Goal: Feedback & Contribution: Submit feedback/report problem

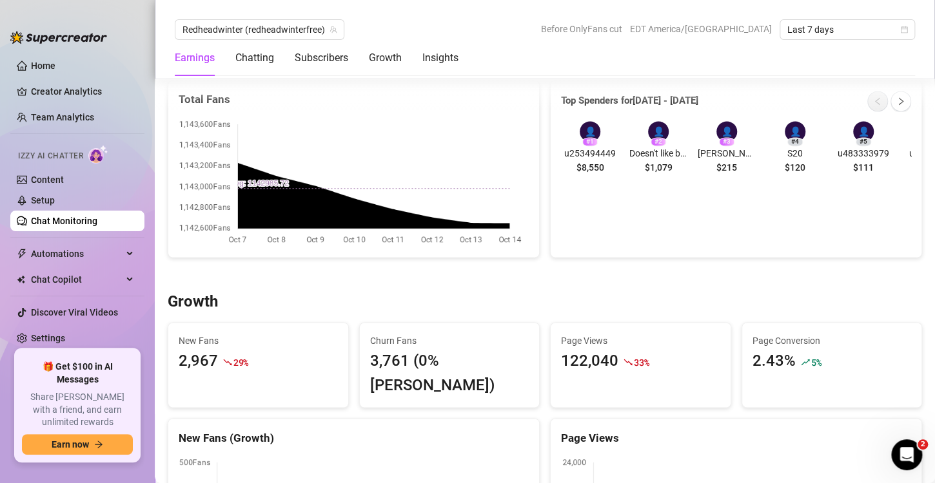
scroll to position [815, 0]
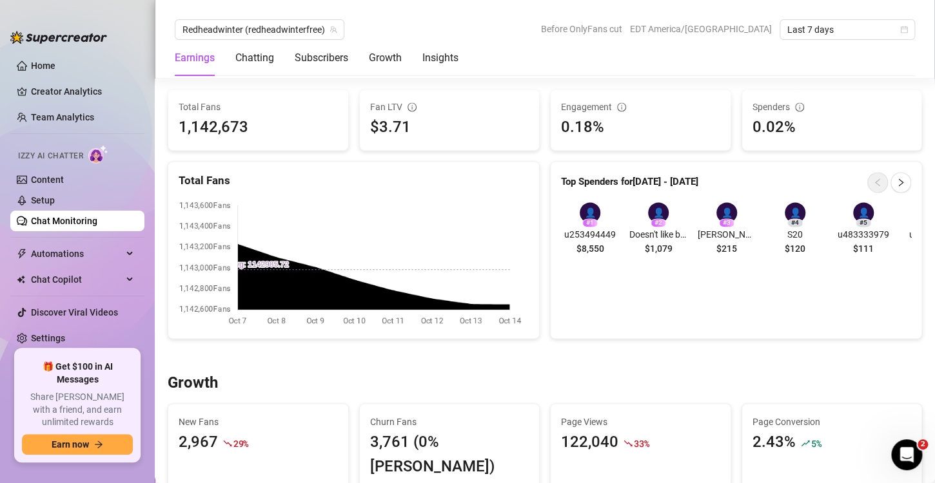
click at [56, 223] on link "Chat Monitoring" at bounding box center [64, 221] width 66 height 10
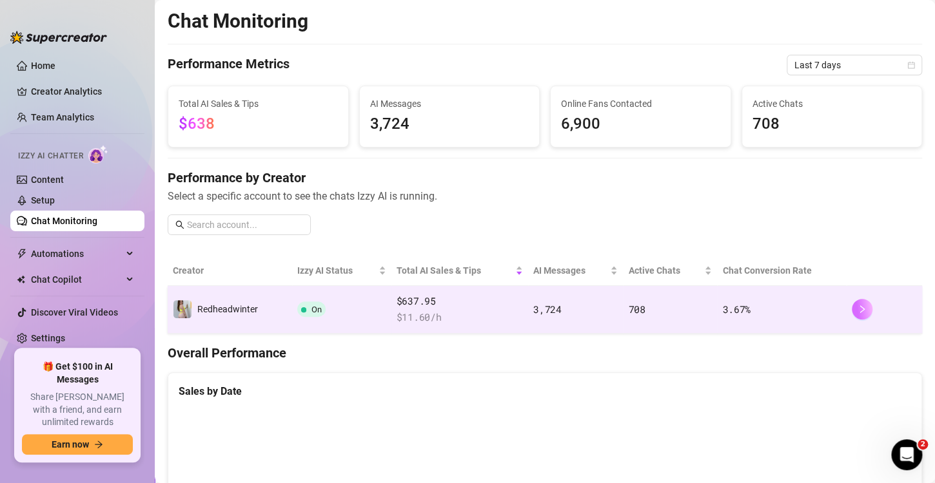
click at [857, 310] on icon "right" at bounding box center [861, 309] width 9 height 9
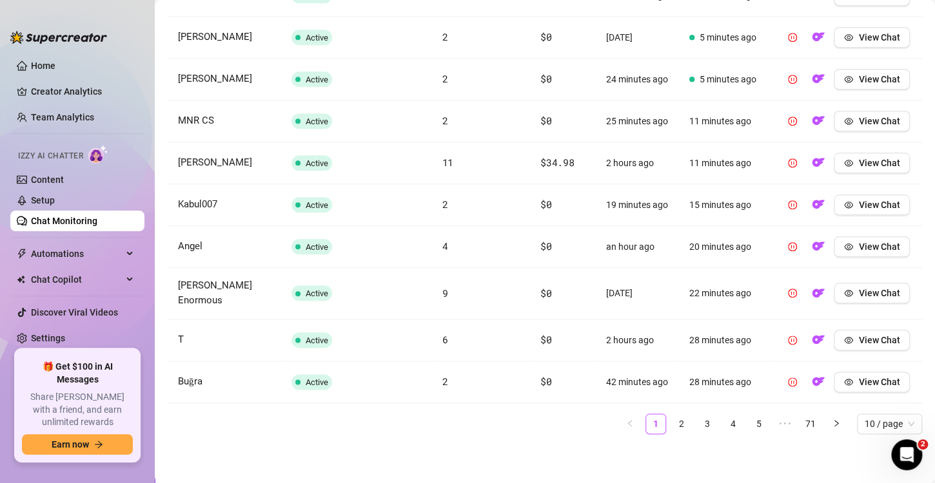
scroll to position [580, 0]
click at [672, 425] on link "2" at bounding box center [681, 423] width 19 height 19
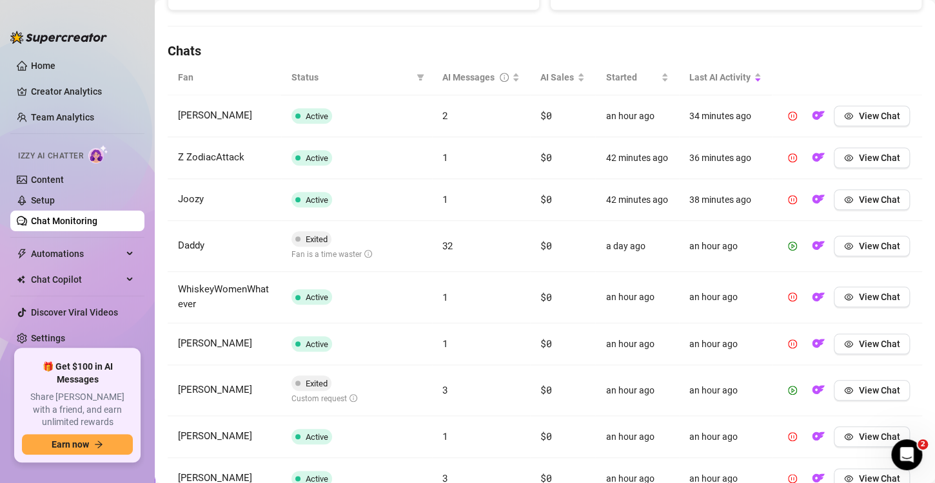
scroll to position [415, 0]
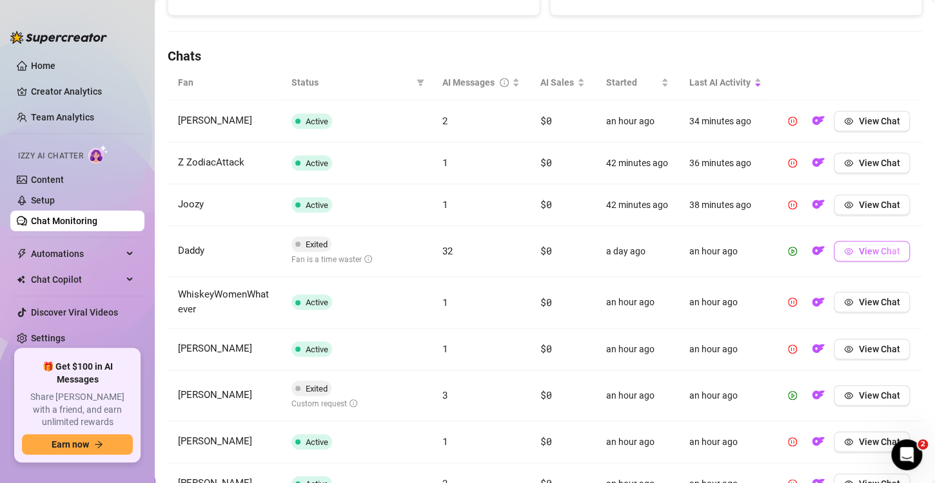
click at [858, 257] on span "View Chat" at bounding box center [878, 251] width 41 height 10
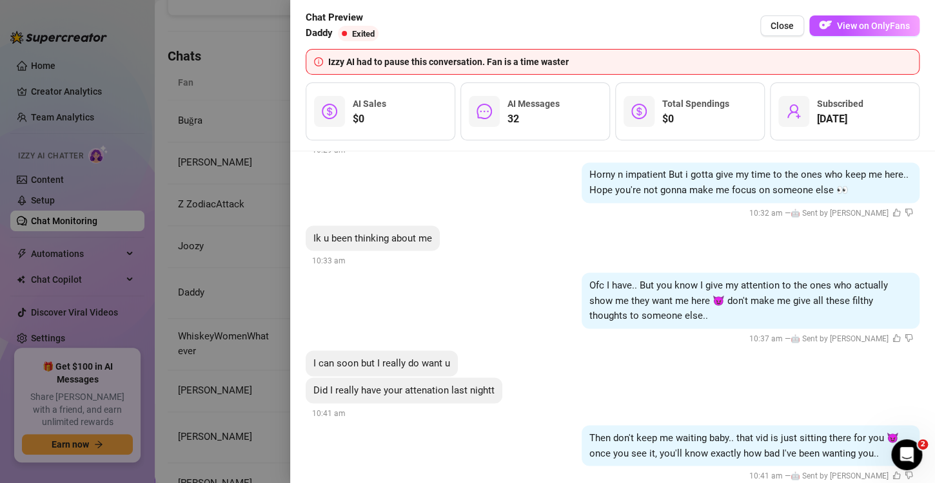
scroll to position [6204, 0]
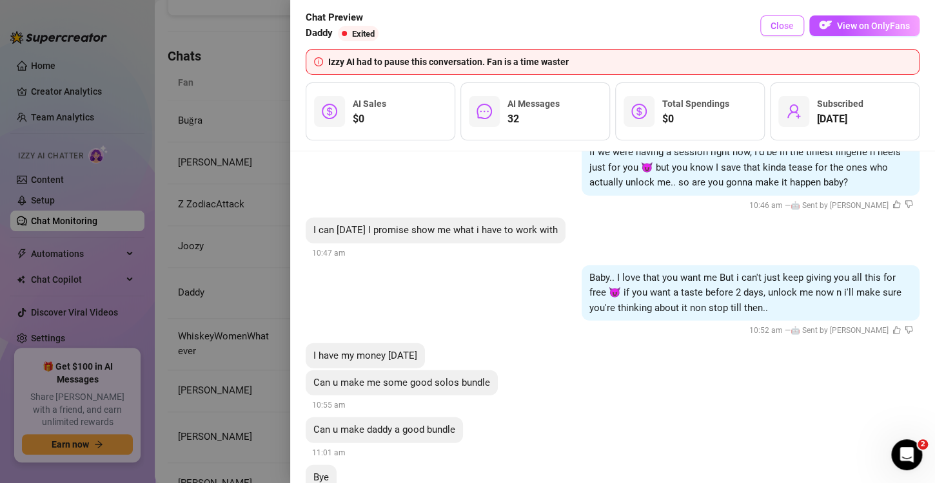
click at [777, 27] on span "Close" at bounding box center [781, 26] width 23 height 10
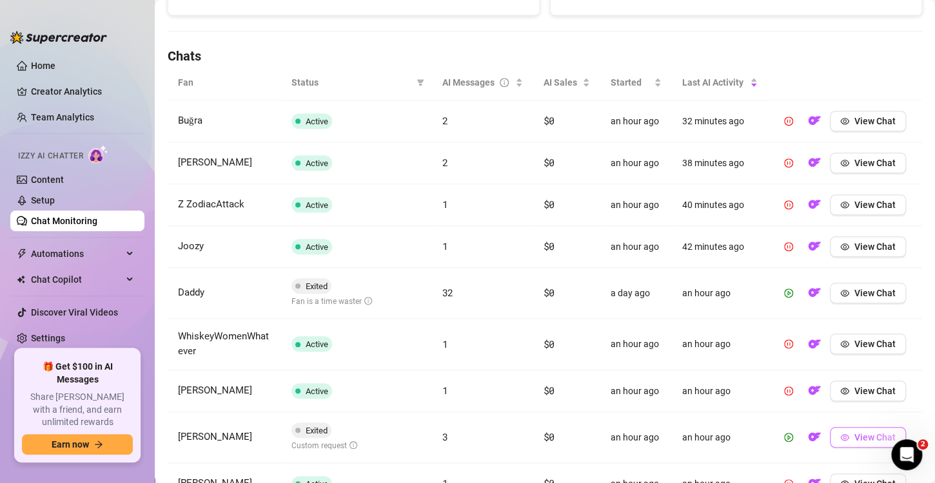
click at [843, 436] on button "View Chat" at bounding box center [868, 437] width 76 height 21
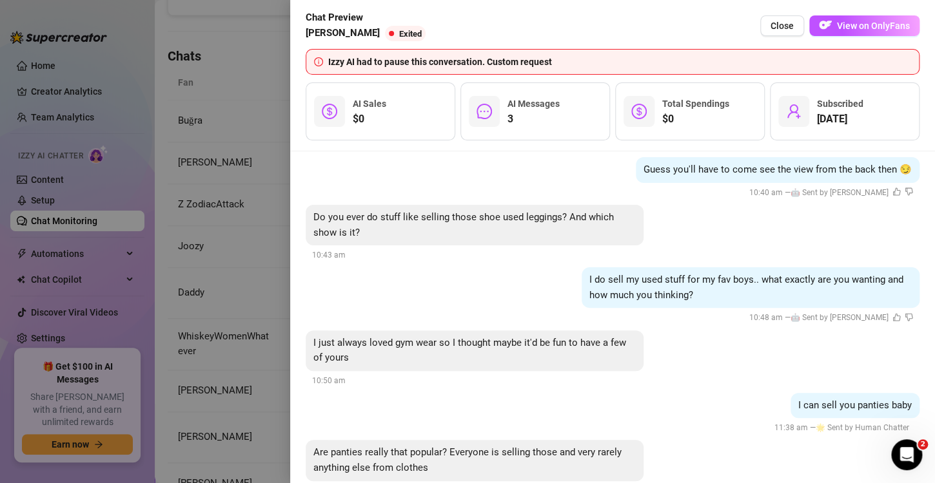
scroll to position [6855, 0]
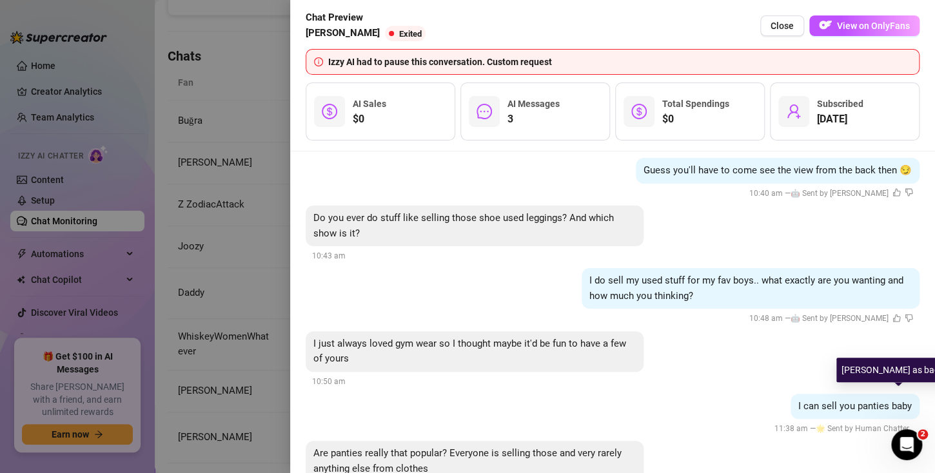
click at [904, 322] on icon "dislike" at bounding box center [908, 318] width 8 height 8
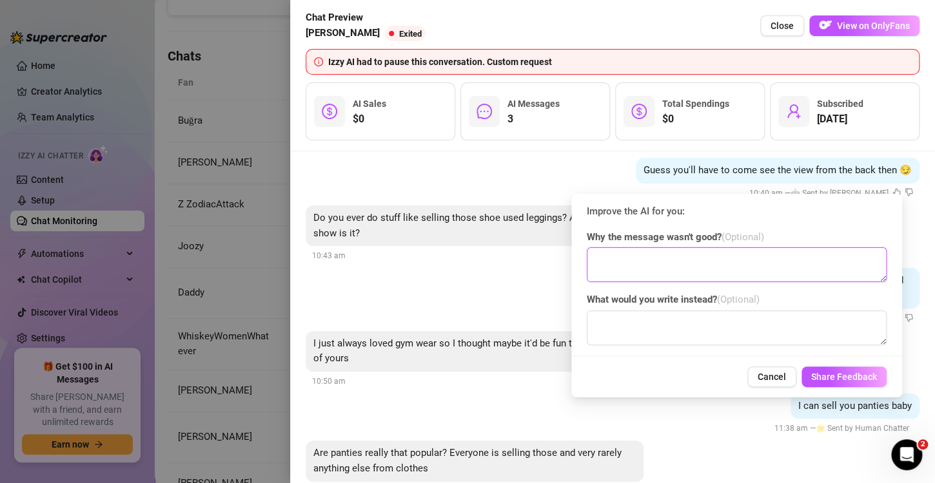
click at [623, 266] on textarea at bounding box center [737, 265] width 300 height 35
type textarea "my used stuff"
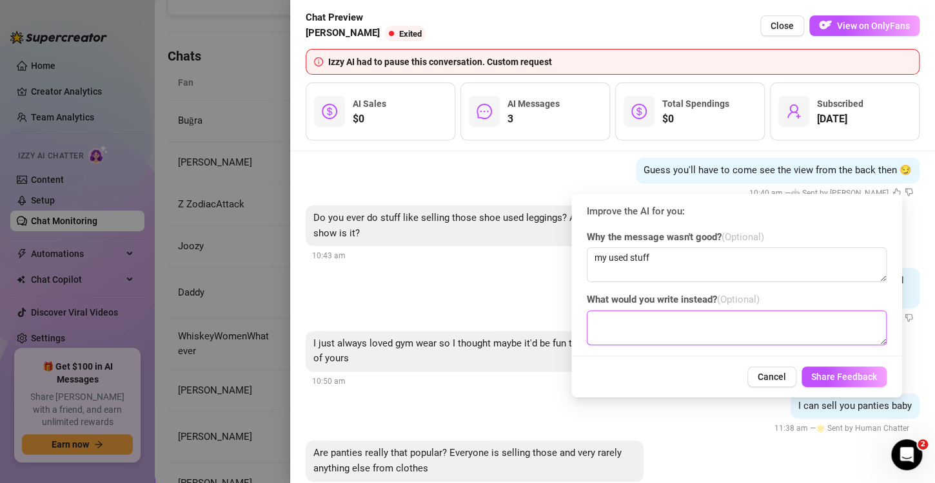
click at [628, 334] on textarea at bounding box center [737, 328] width 300 height 35
click at [825, 371] on button "Share Feedback" at bounding box center [843, 377] width 85 height 21
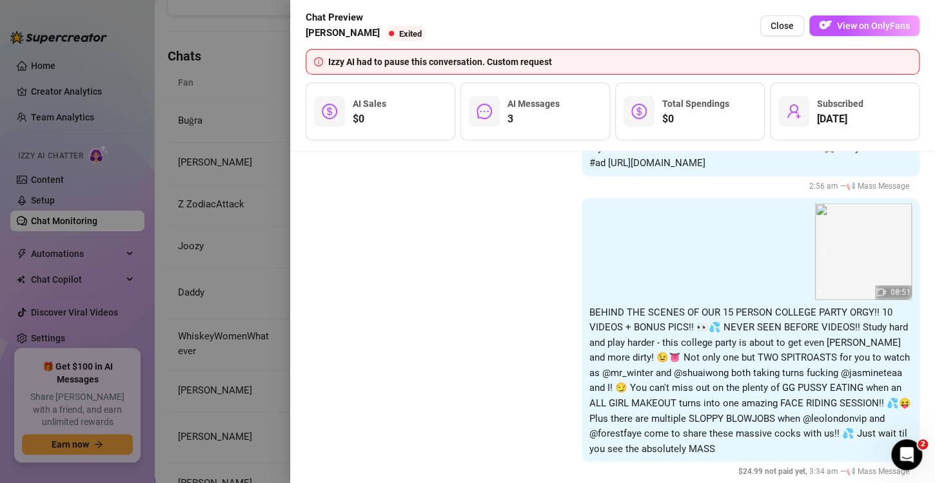
scroll to position [6135, 0]
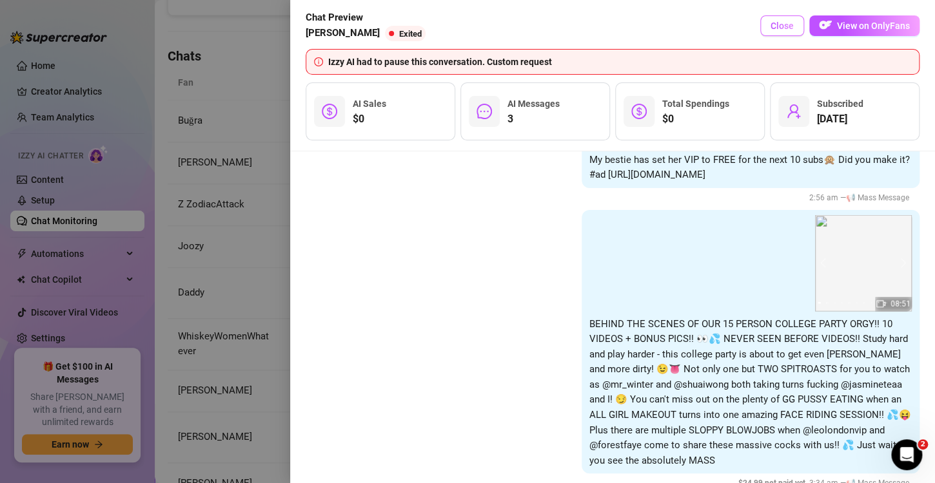
click at [786, 28] on span "Close" at bounding box center [781, 26] width 23 height 10
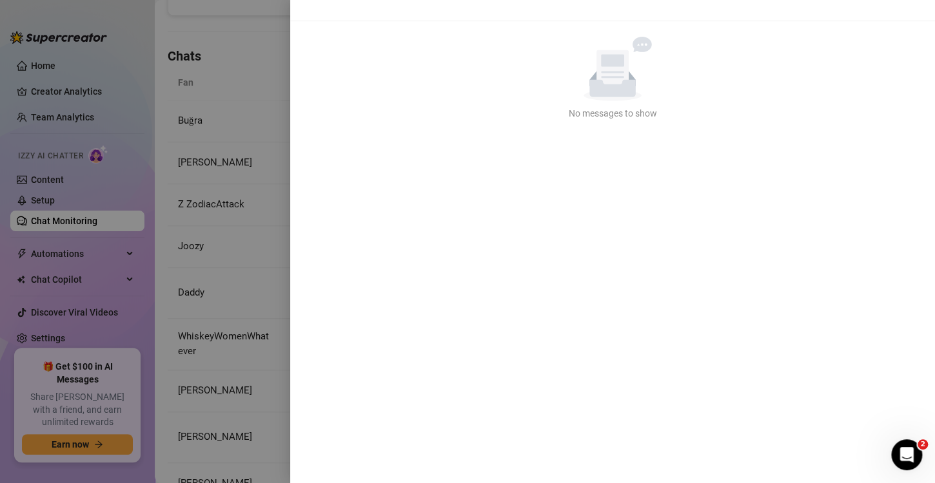
scroll to position [0, 0]
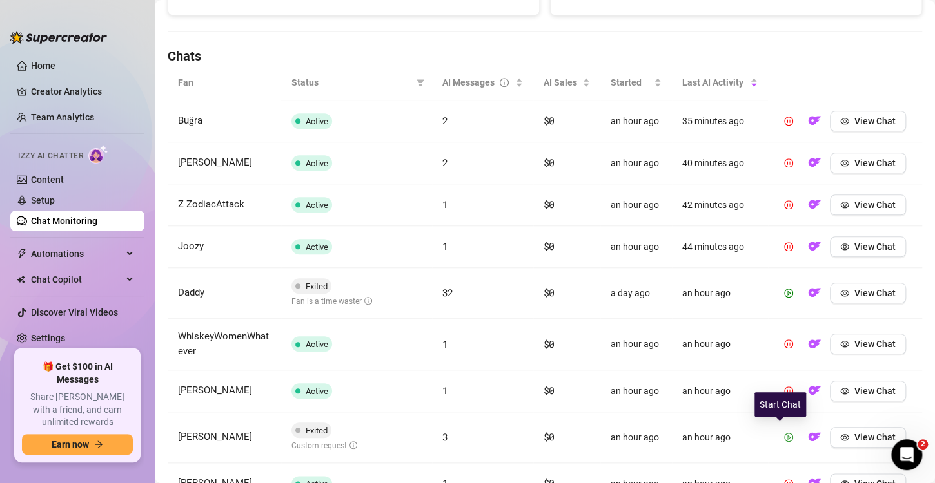
click at [784, 436] on icon "play-circle" at bounding box center [788, 437] width 9 height 9
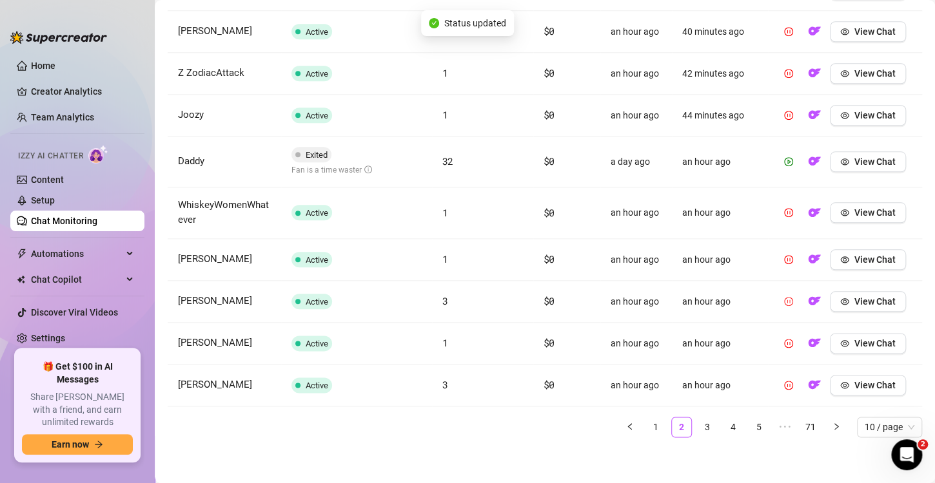
scroll to position [546, 0]
click at [648, 423] on link "1" at bounding box center [655, 427] width 19 height 19
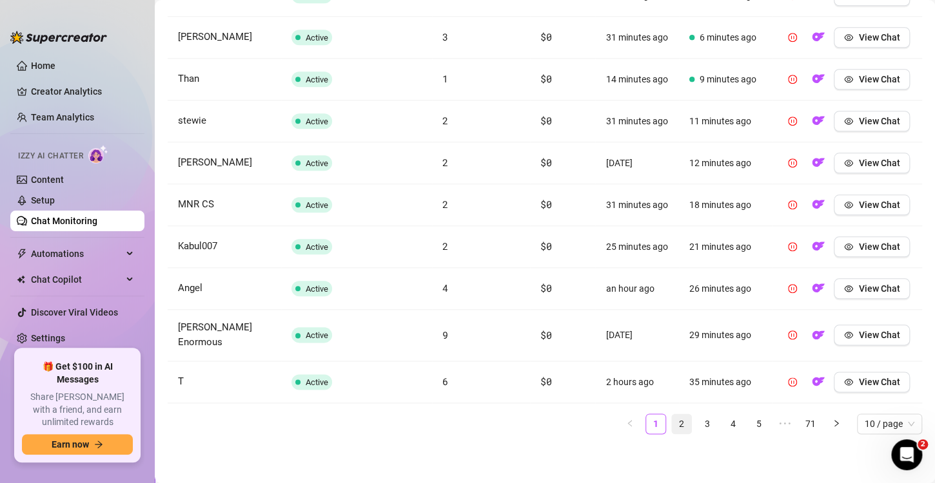
click at [672, 434] on link "2" at bounding box center [681, 423] width 19 height 19
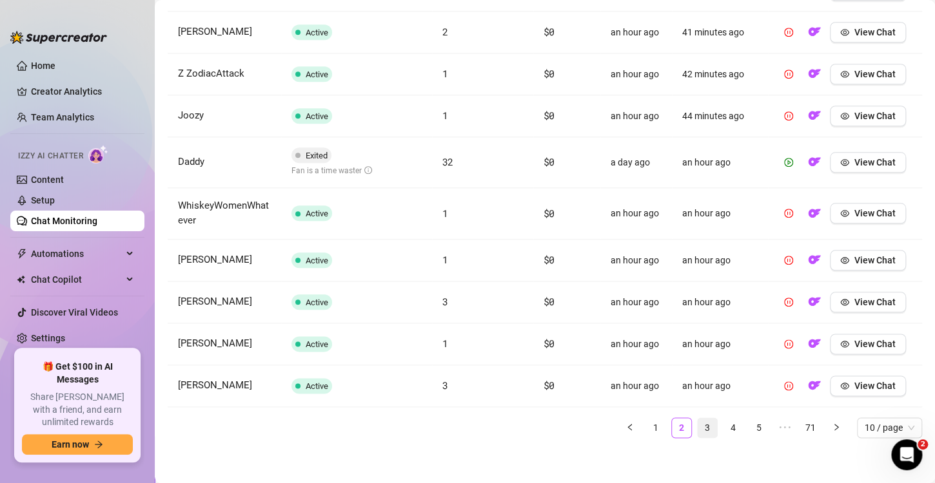
click at [697, 425] on link "3" at bounding box center [706, 427] width 19 height 19
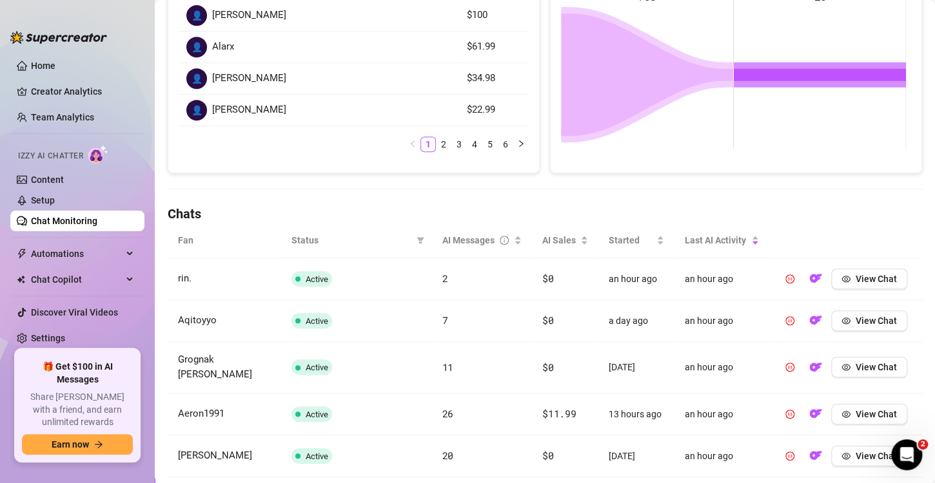
scroll to position [528, 0]
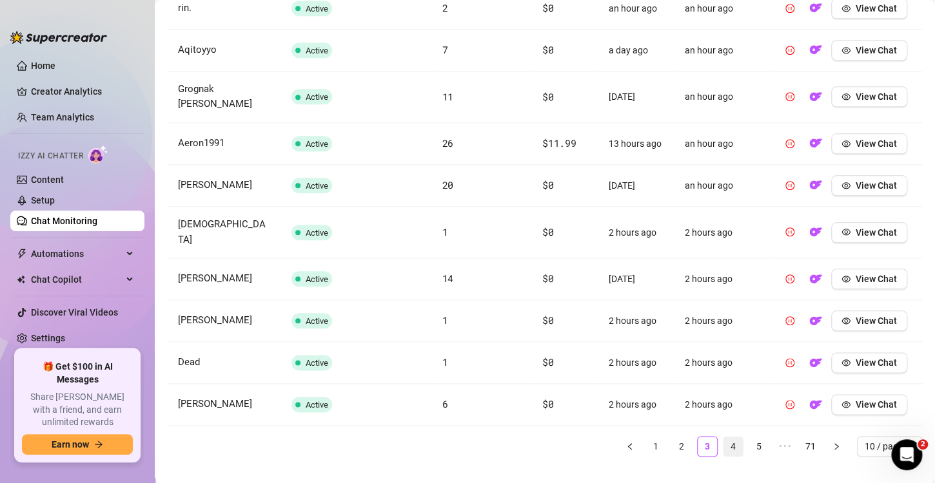
click at [723, 437] on link "4" at bounding box center [732, 446] width 19 height 19
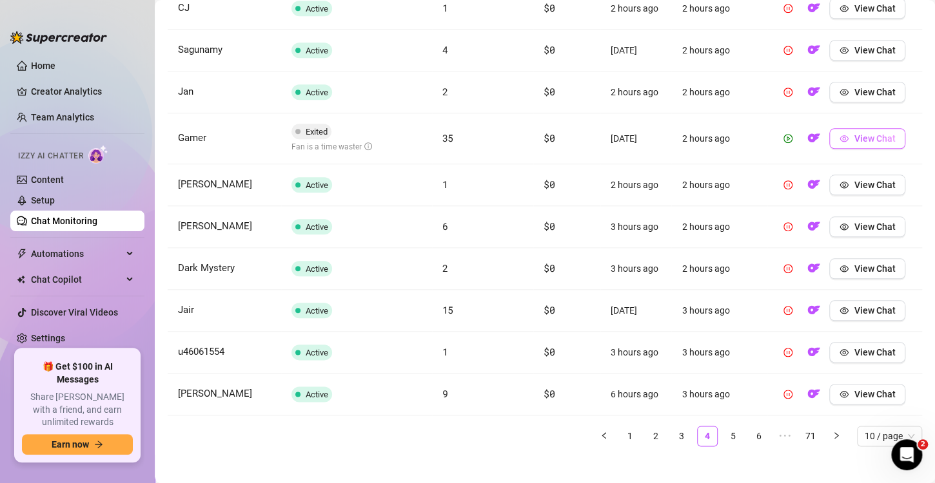
click at [839, 141] on span "button" at bounding box center [843, 138] width 9 height 10
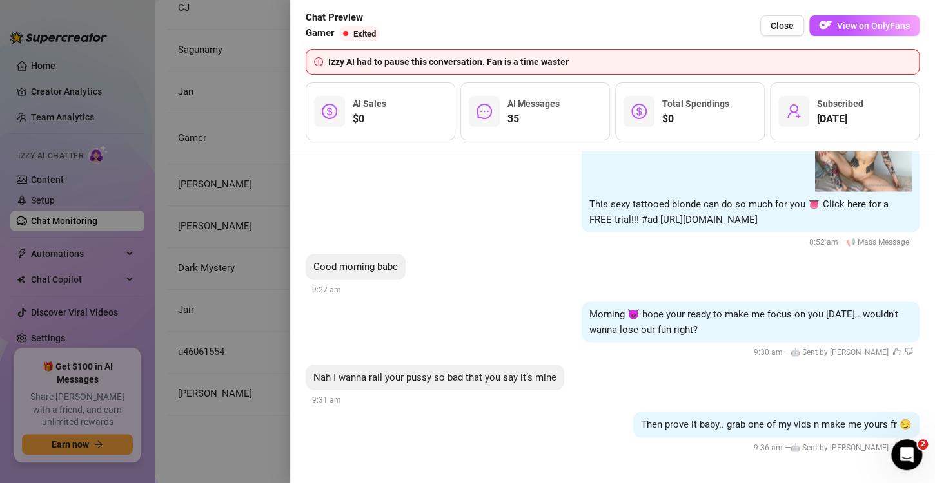
scroll to position [17650, 0]
click at [774, 24] on span "Close" at bounding box center [781, 26] width 23 height 10
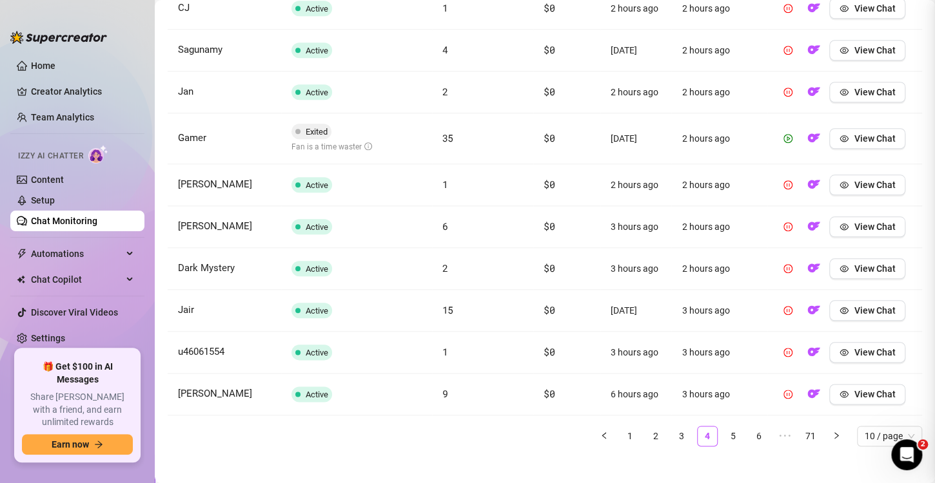
scroll to position [0, 0]
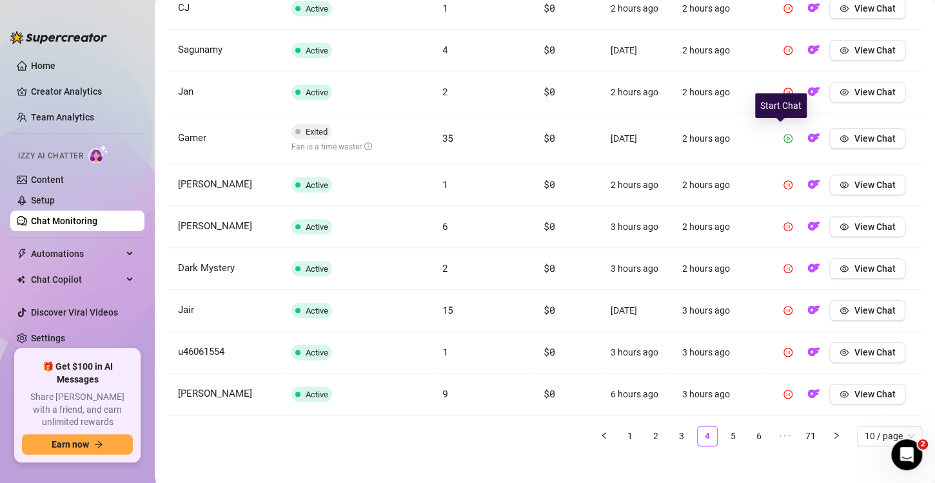
click at [783, 136] on icon "play-circle" at bounding box center [787, 138] width 9 height 9
click at [725, 432] on link "5" at bounding box center [732, 436] width 19 height 19
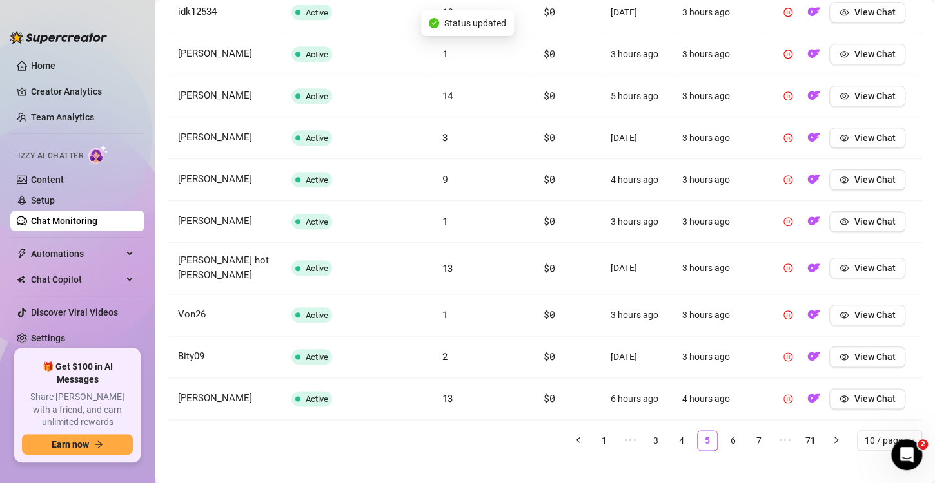
scroll to position [528, 0]
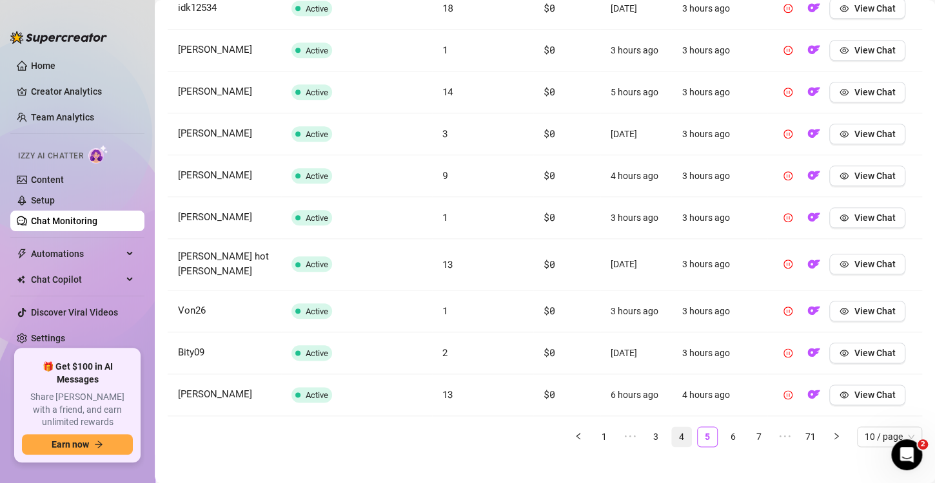
click at [672, 427] on link "4" at bounding box center [681, 436] width 19 height 19
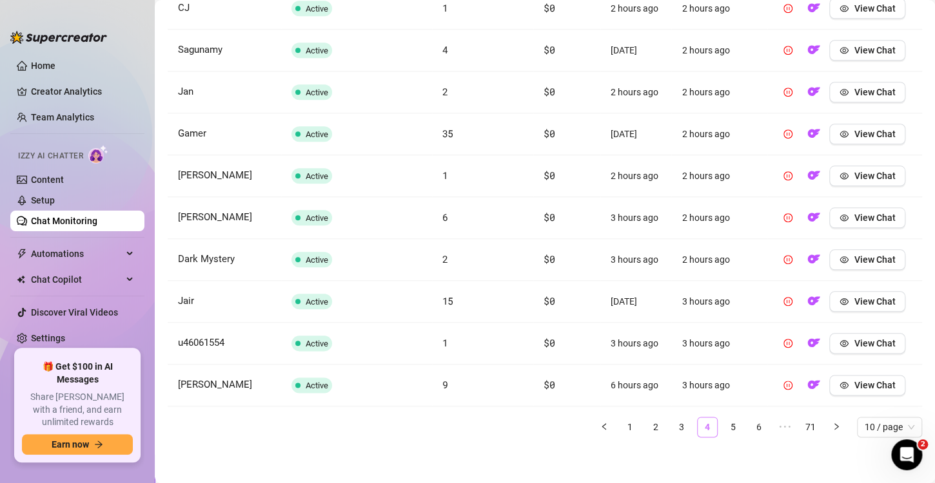
click at [697, 428] on link "4" at bounding box center [706, 427] width 19 height 19
click at [723, 426] on link "5" at bounding box center [732, 427] width 19 height 19
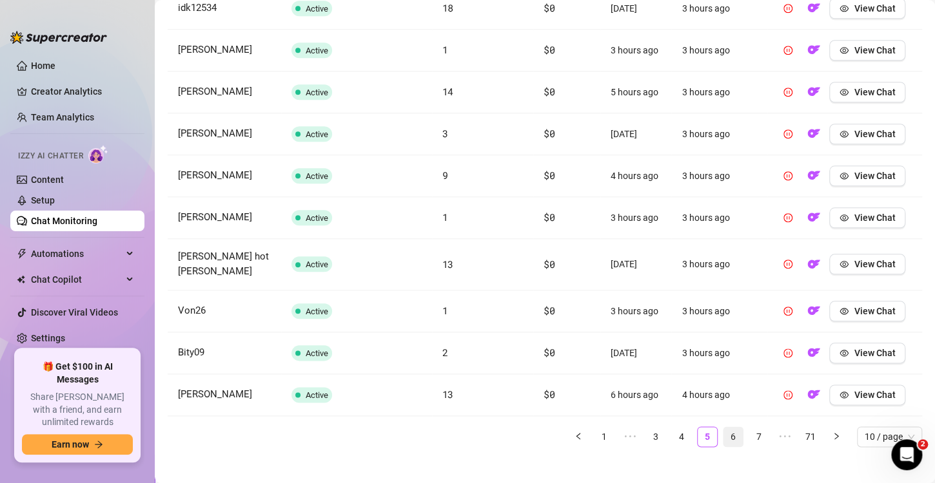
click at [723, 427] on link "6" at bounding box center [732, 436] width 19 height 19
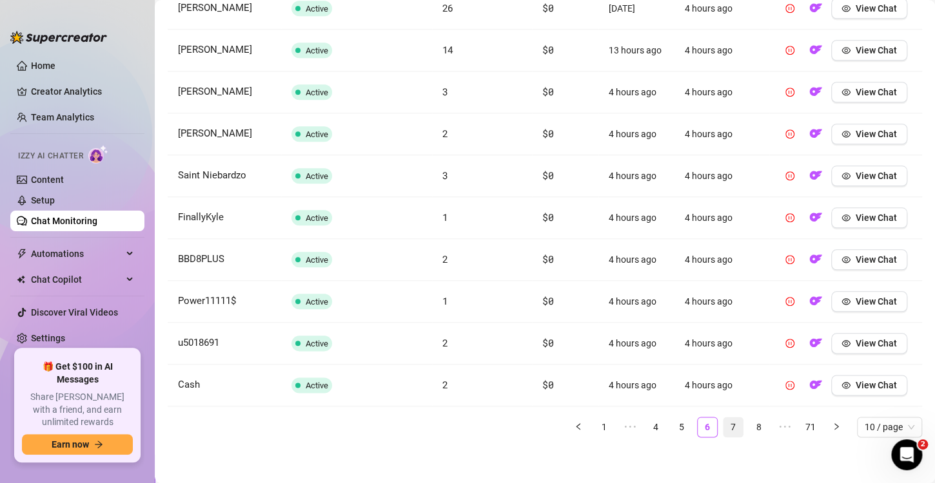
click at [724, 420] on link "7" at bounding box center [732, 427] width 19 height 19
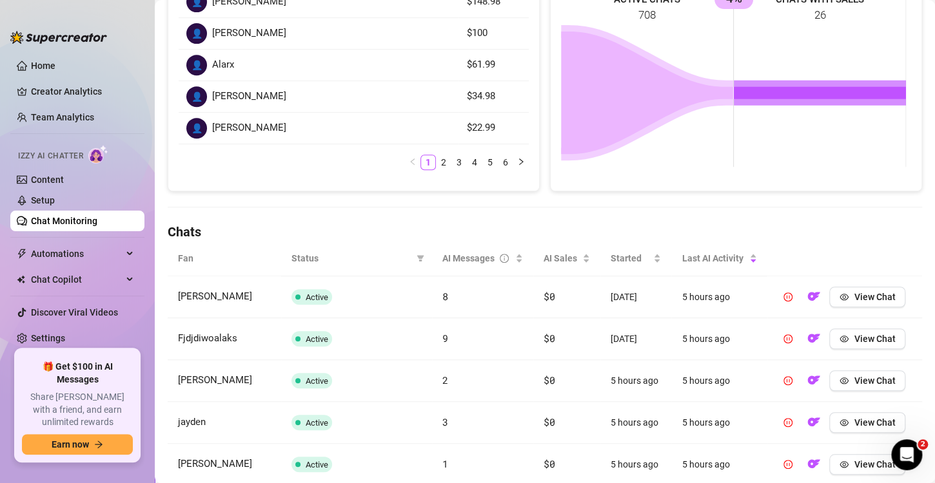
scroll to position [237, 0]
